Goal: Task Accomplishment & Management: Manage account settings

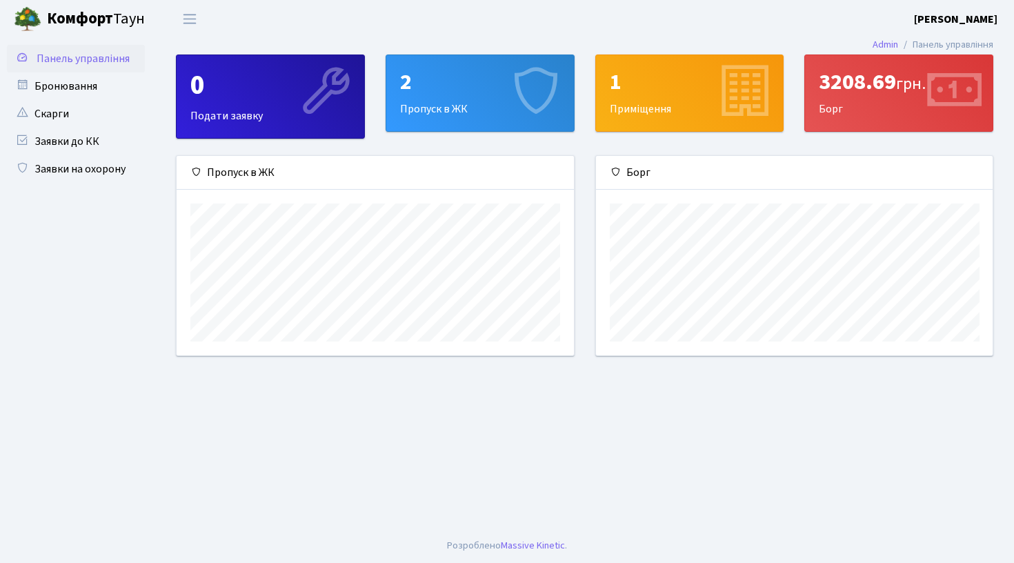
scroll to position [199, 397]
click at [70, 87] on link "Бронювання" at bounding box center [76, 86] width 138 height 28
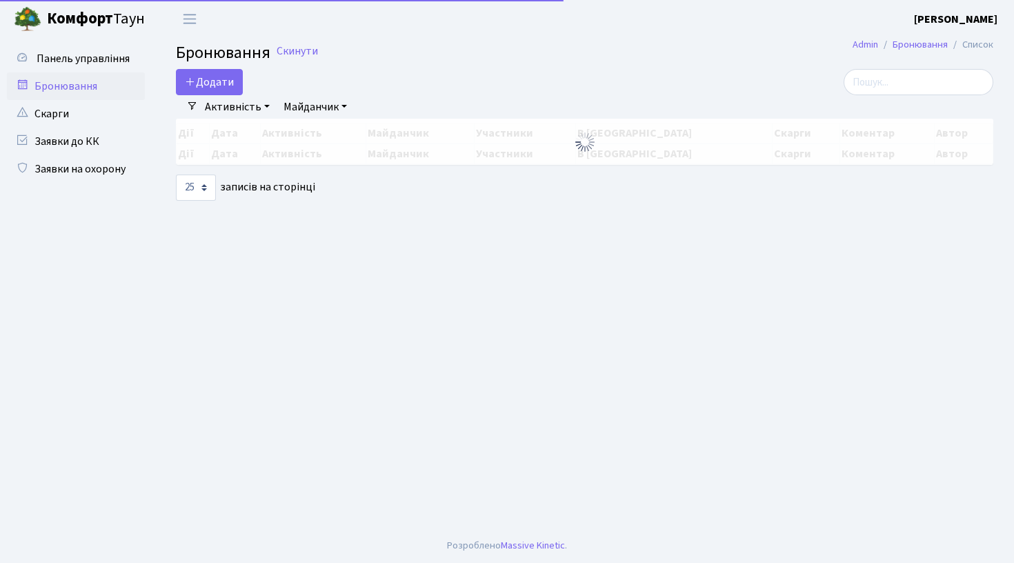
select select "25"
click at [68, 170] on link "Заявки на охорону" at bounding box center [76, 169] width 138 height 28
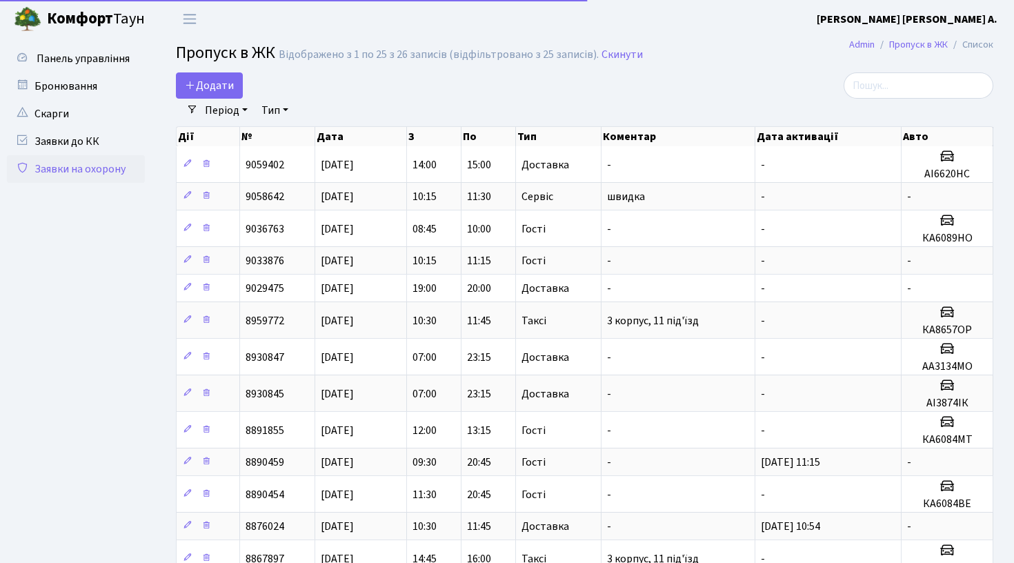
select select "25"
click at [859, 45] on link "Admin" at bounding box center [862, 44] width 26 height 14
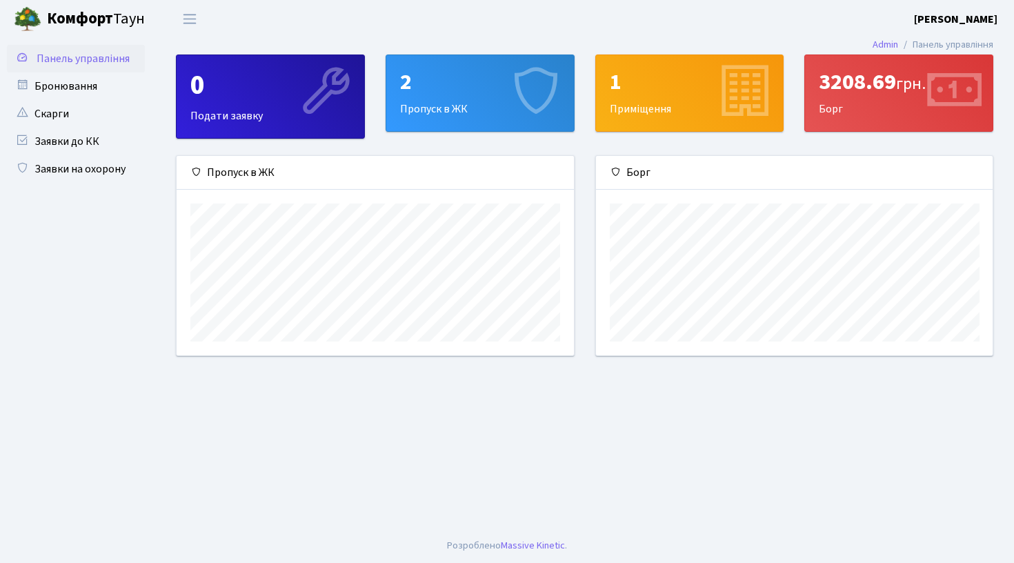
scroll to position [199, 397]
click at [873, 99] on div "3208.69 грн. [GEOGRAPHIC_DATA]" at bounding box center [899, 93] width 188 height 76
click at [124, 52] on span "Панель управління" at bounding box center [83, 58] width 93 height 15
click at [196, 25] on span "Переключити навігацію" at bounding box center [189, 19] width 21 height 16
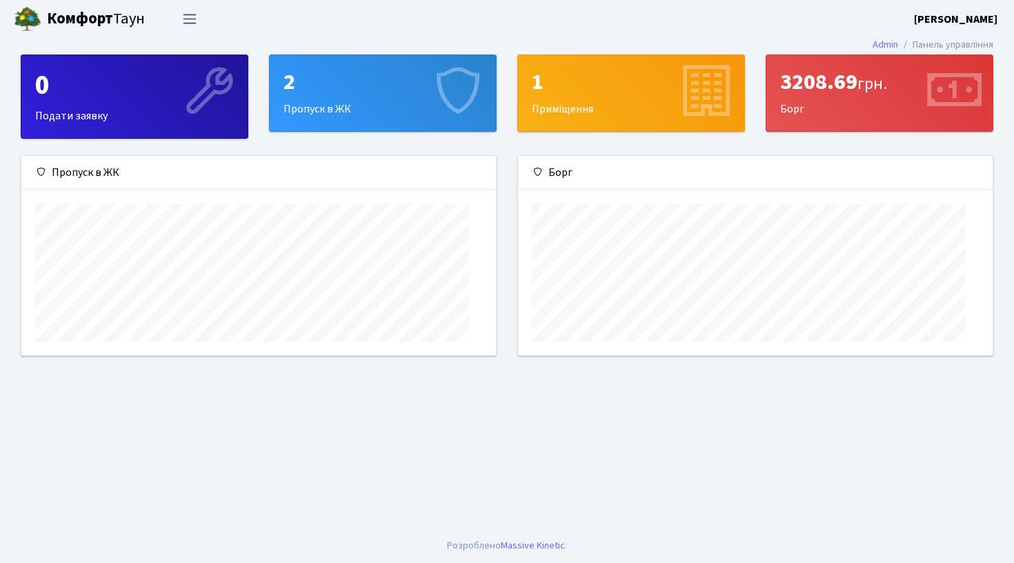
scroll to position [689500, 689224]
click at [193, 22] on span "Переключити навігацію" at bounding box center [189, 19] width 21 height 16
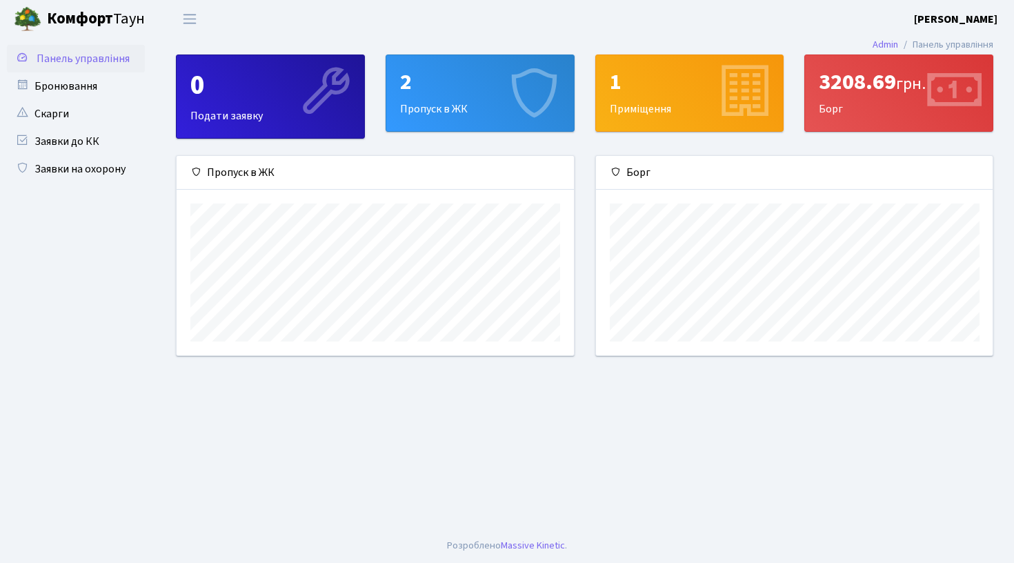
scroll to position [689500, 689302]
click at [194, 21] on span "Переключити навігацію" at bounding box center [189, 19] width 21 height 16
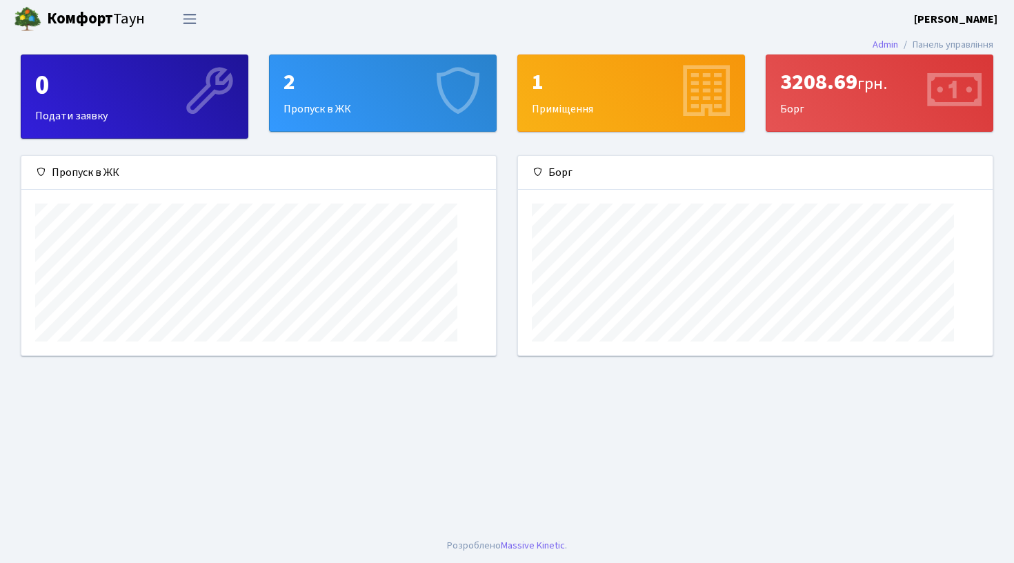
scroll to position [689500, 689224]
click at [931, 12] on b "[PERSON_NAME]" at bounding box center [955, 19] width 83 height 15
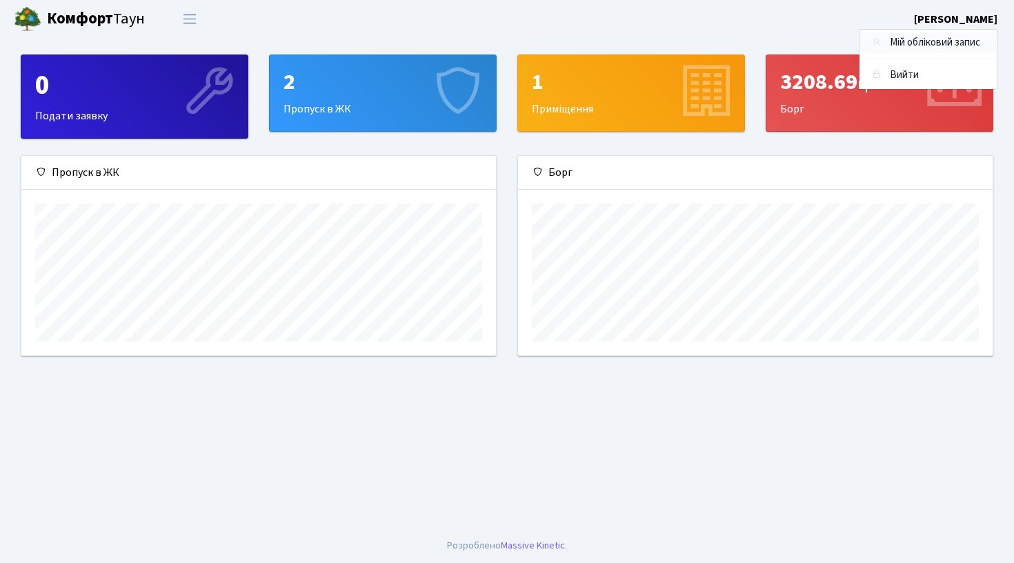
click at [898, 46] on link "Мій обліковий запис" at bounding box center [927, 42] width 137 height 21
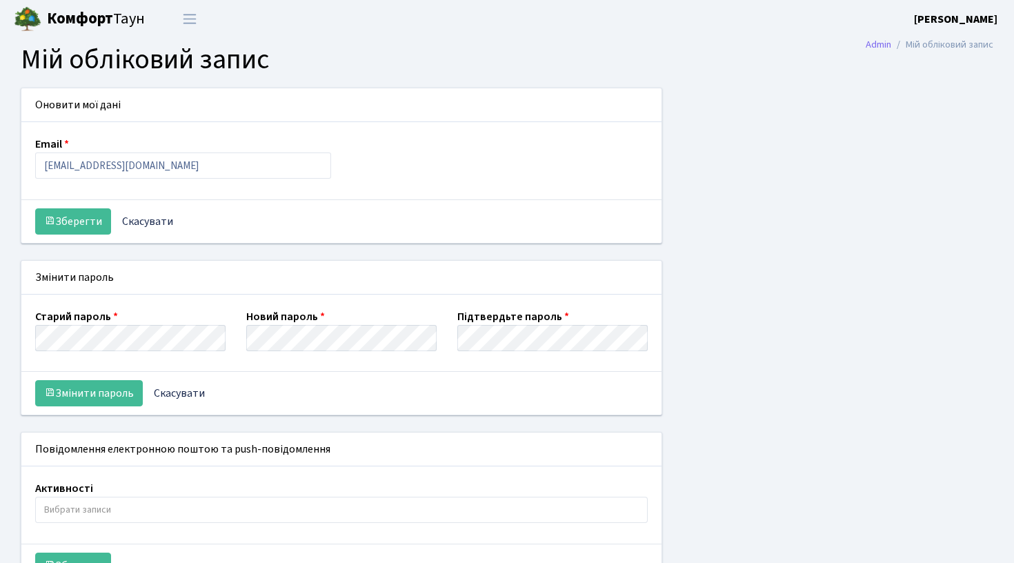
select select
click at [914, 20] on b "[PERSON_NAME]" at bounding box center [955, 19] width 83 height 15
click at [890, 79] on link "Вийти" at bounding box center [927, 75] width 137 height 21
